Goal: Information Seeking & Learning: Compare options

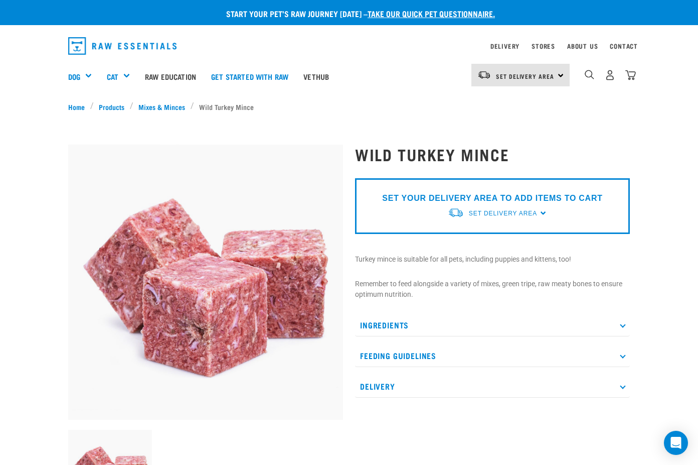
click at [440, 321] on p "Ingredients" at bounding box center [492, 325] width 275 height 23
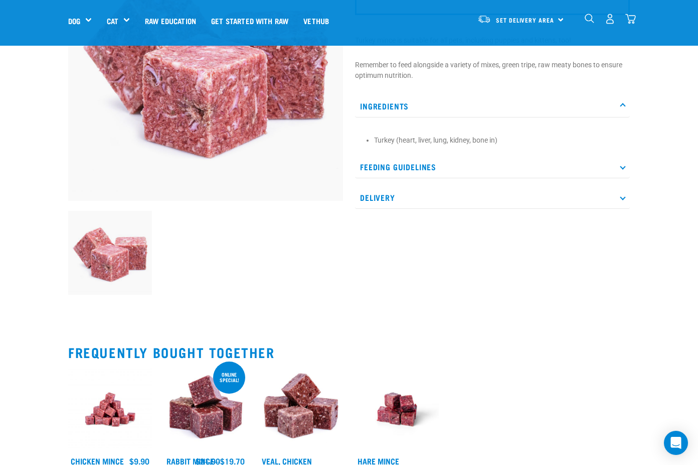
scroll to position [150, 0]
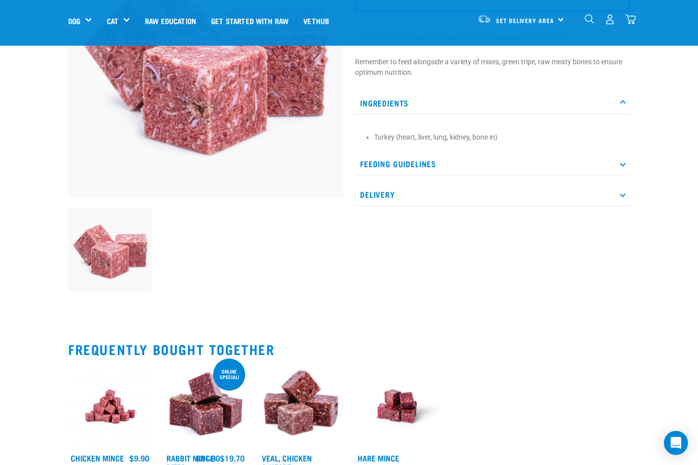
click at [407, 165] on p "Feeding Guidelines" at bounding box center [492, 163] width 275 height 23
click at [416, 249] on p "Delivery" at bounding box center [492, 249] width 275 height 23
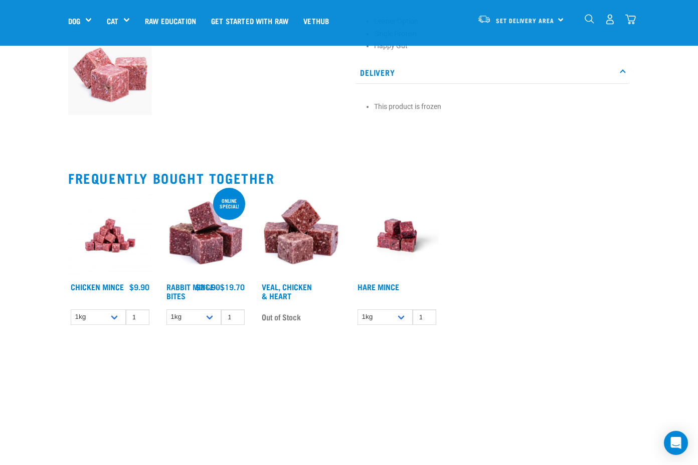
scroll to position [351, 0]
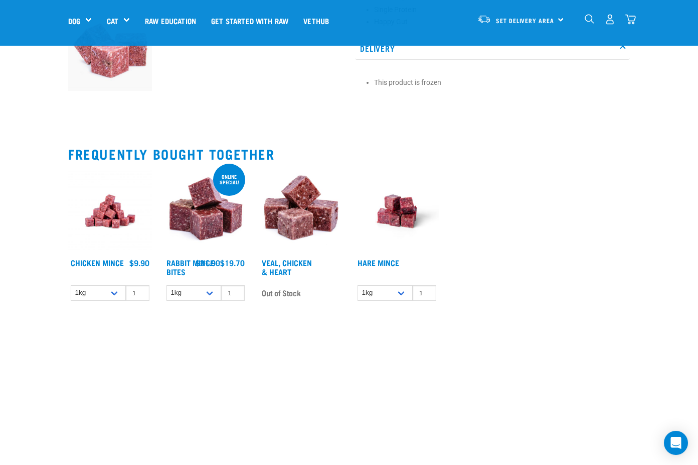
click at [397, 214] on img at bounding box center [397, 212] width 84 height 84
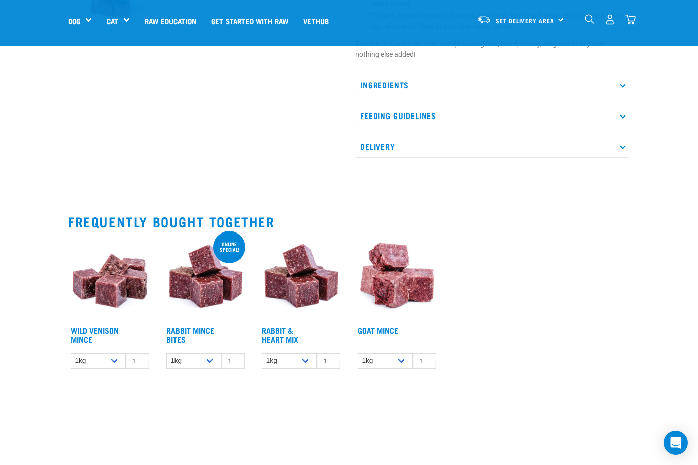
scroll to position [401, 0]
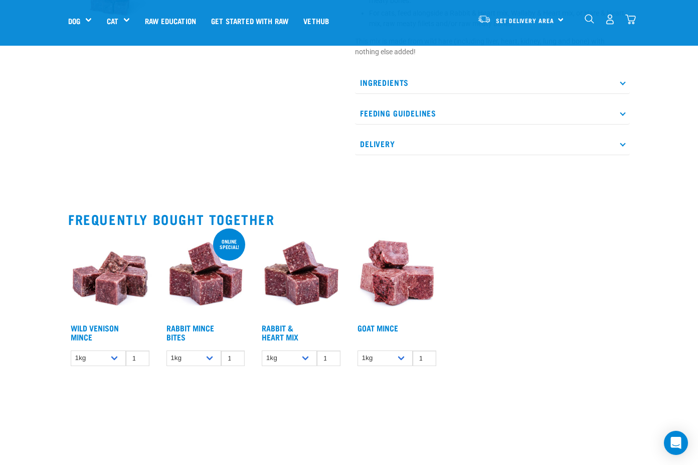
click at [288, 254] on img at bounding box center [301, 276] width 84 height 84
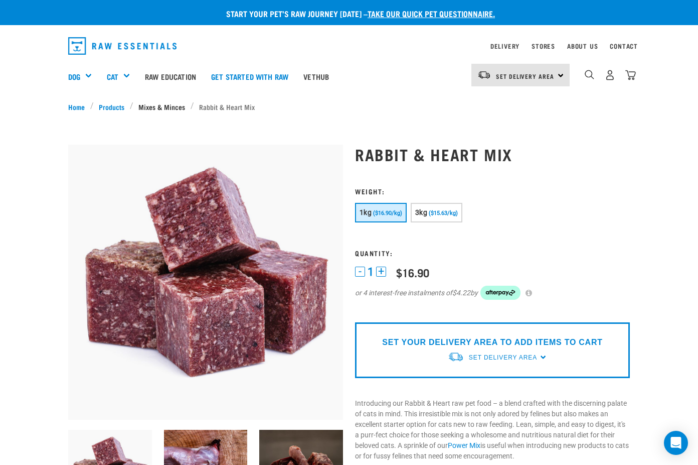
click at [164, 108] on link "Mixes & Minces" at bounding box center [161, 106] width 57 height 11
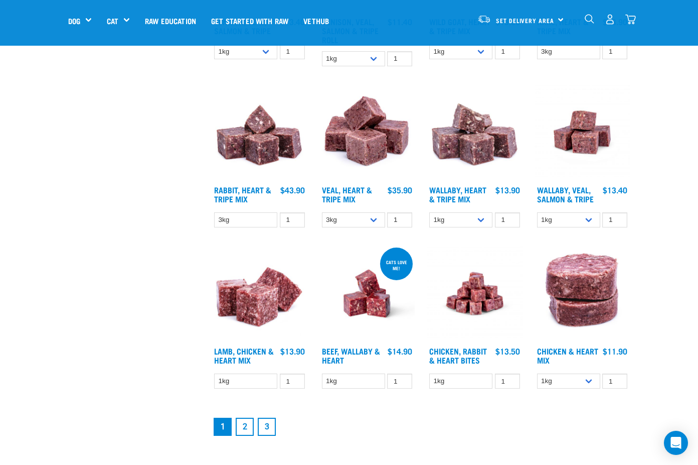
scroll to position [1053, 0]
click at [247, 432] on link "2" at bounding box center [245, 426] width 18 height 18
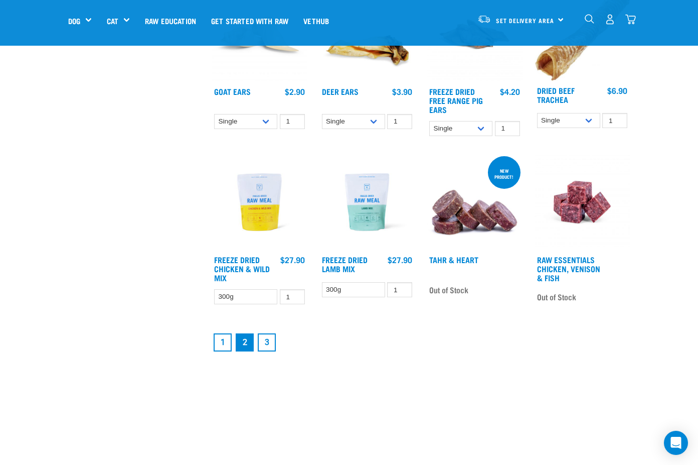
scroll to position [1154, 0]
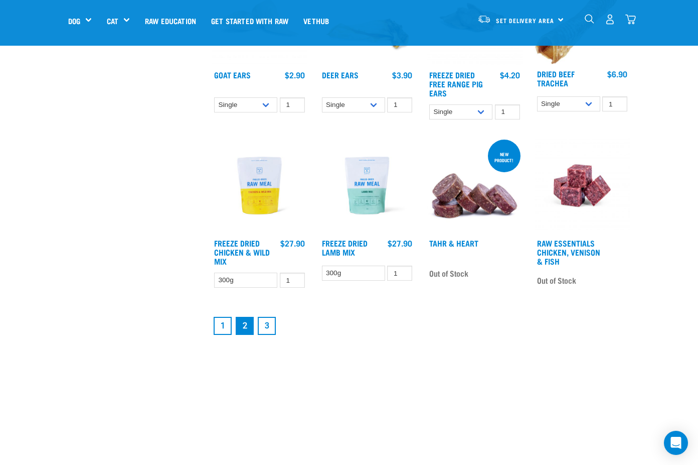
click at [270, 330] on link "3" at bounding box center [267, 326] width 18 height 18
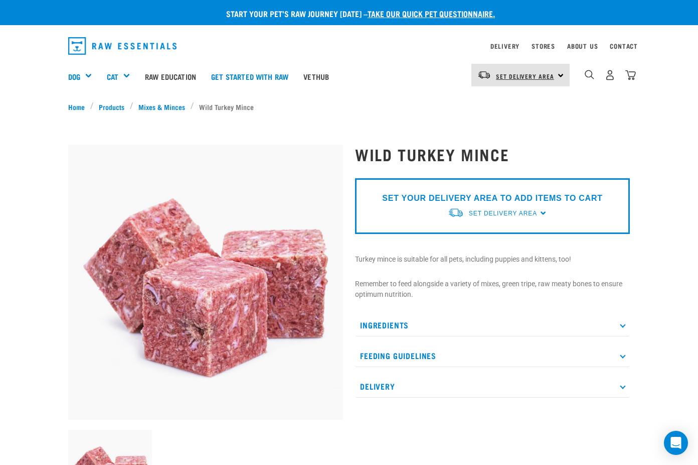
click at [518, 74] on span "Set Delivery Area" at bounding box center [525, 76] width 58 height 4
click at [492, 102] on link "[GEOGRAPHIC_DATA]" at bounding box center [520, 103] width 96 height 22
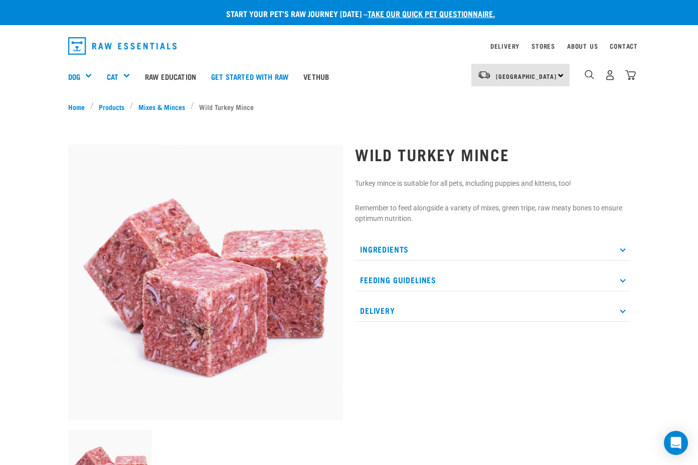
click at [467, 311] on p "Delivery" at bounding box center [492, 310] width 275 height 23
click at [467, 310] on p "Delivery" at bounding box center [492, 310] width 275 height 23
click at [447, 157] on h1 "Wild Turkey Mince" at bounding box center [492, 154] width 275 height 18
click at [163, 103] on link "Mixes & Minces" at bounding box center [161, 106] width 57 height 11
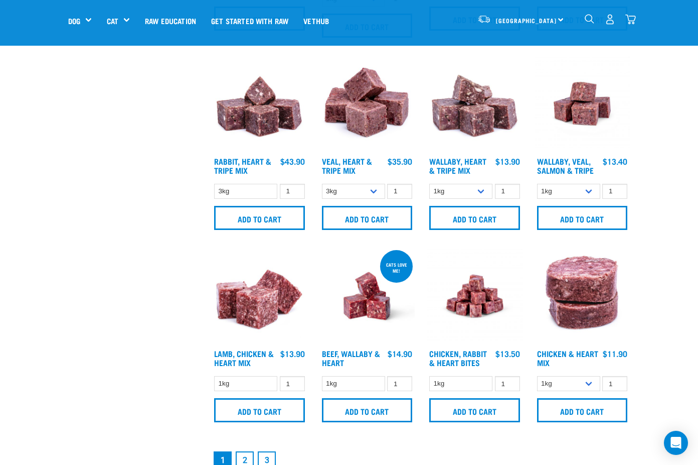
scroll to position [1204, 0]
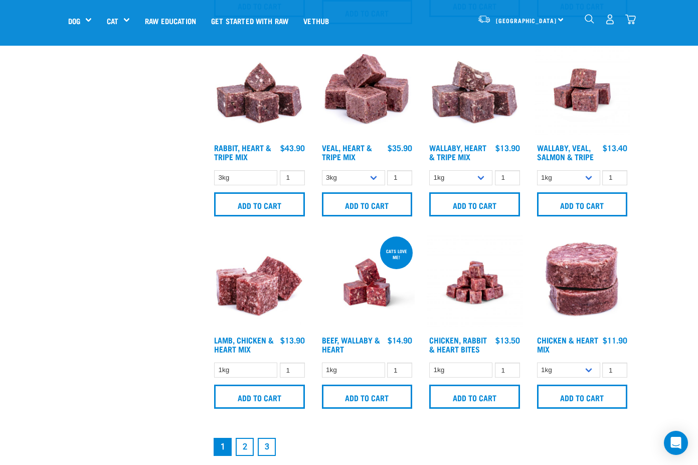
click at [234, 301] on img at bounding box center [260, 282] width 96 height 96
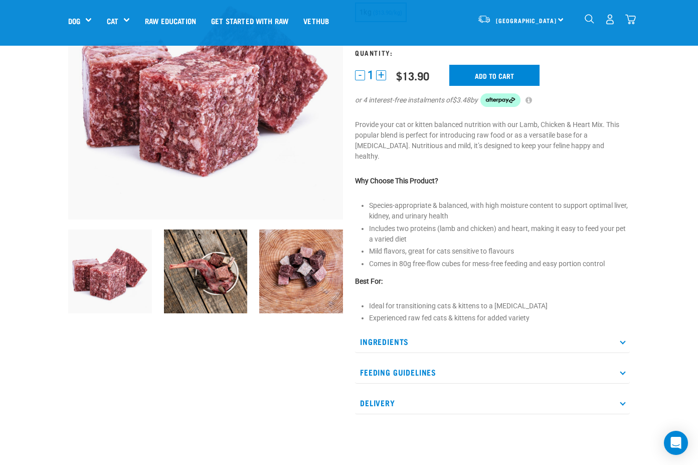
scroll to position [201, 0]
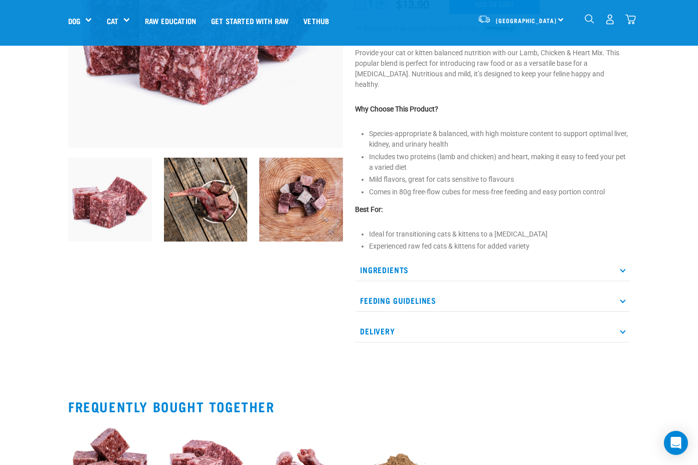
click at [227, 211] on img at bounding box center [206, 200] width 84 height 84
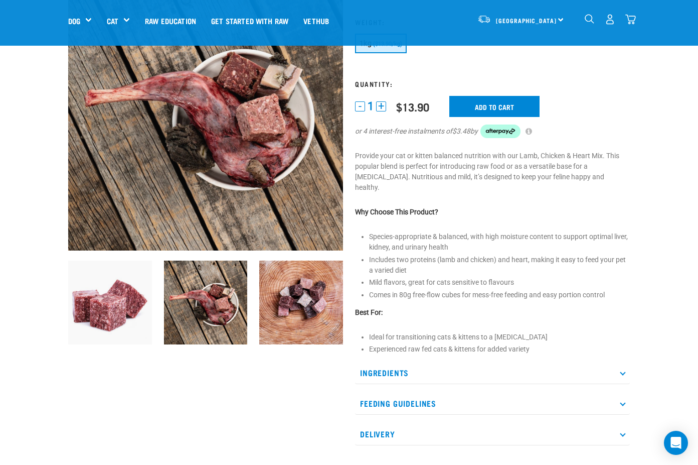
scroll to position [100, 0]
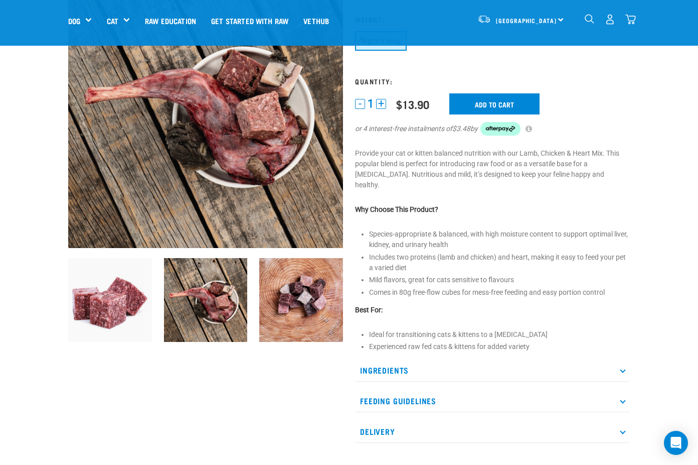
click at [326, 294] on img at bounding box center [301, 300] width 84 height 84
